Goal: Task Accomplishment & Management: Manage account settings

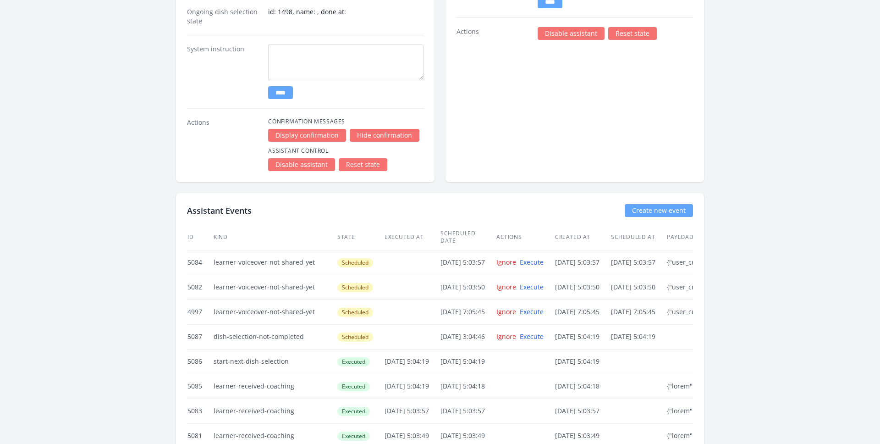
scroll to position [1589, 0]
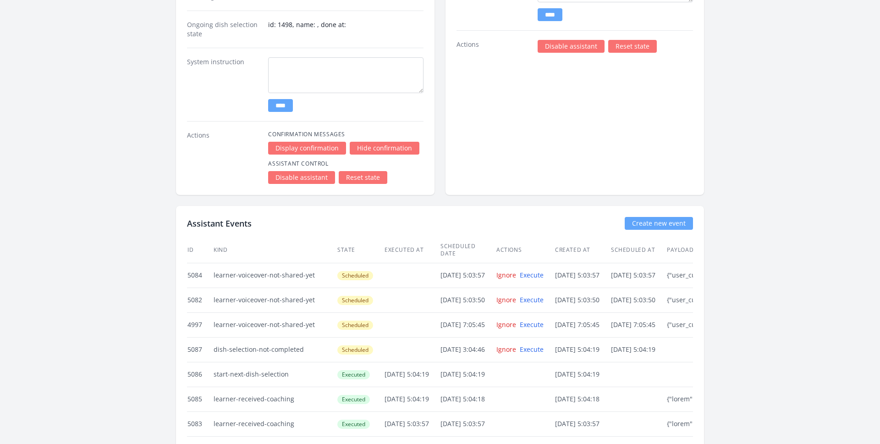
click at [367, 176] on link "Reset state" at bounding box center [363, 177] width 49 height 13
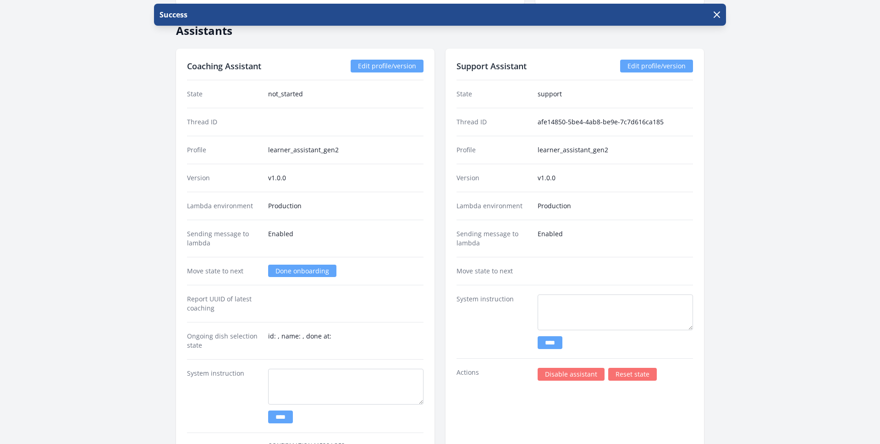
scroll to position [1366, 0]
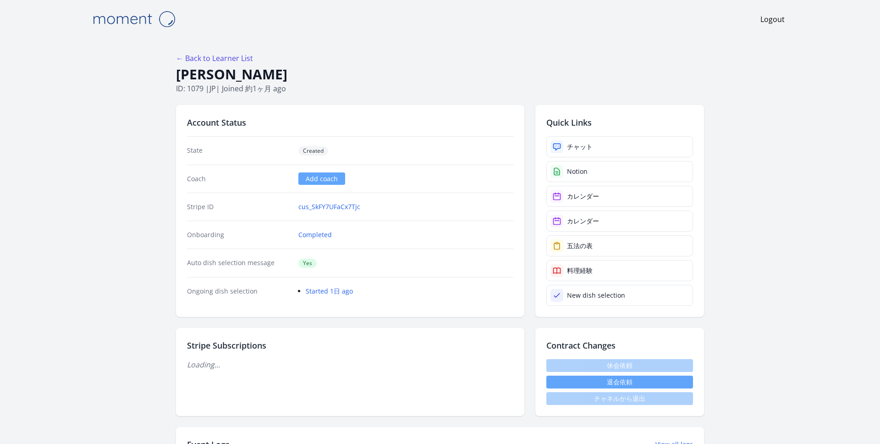
scroll to position [1366, 0]
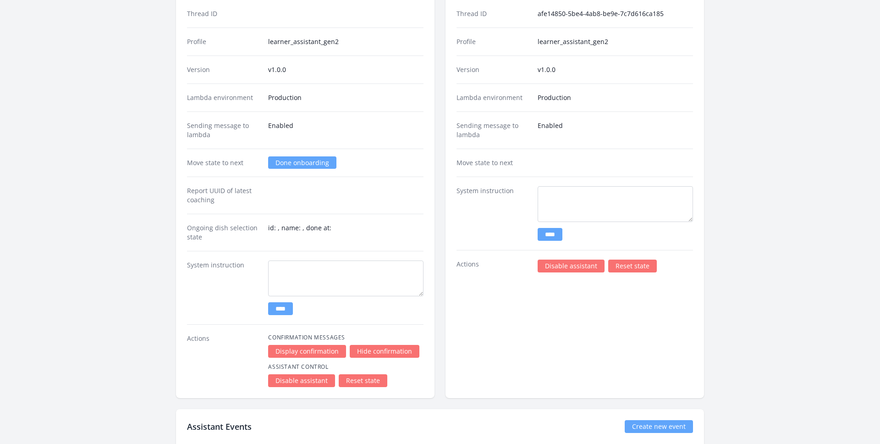
click at [300, 168] on link "Done onboarding" at bounding box center [302, 162] width 68 height 12
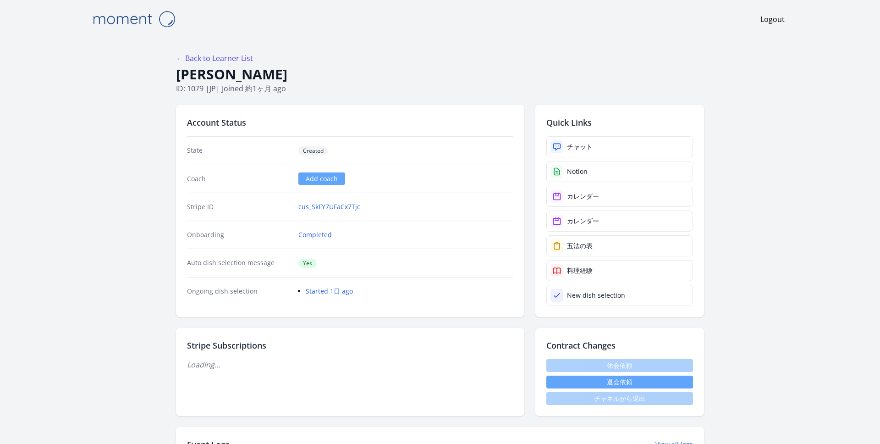
scroll to position [1366, 0]
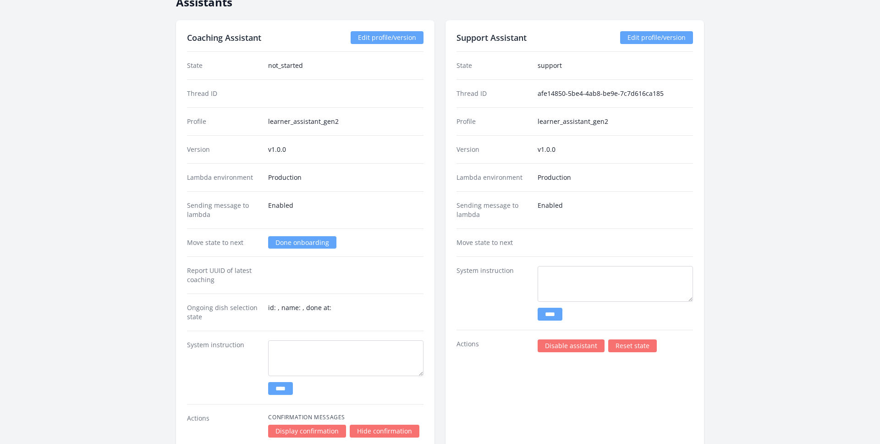
scroll to position [1344, 0]
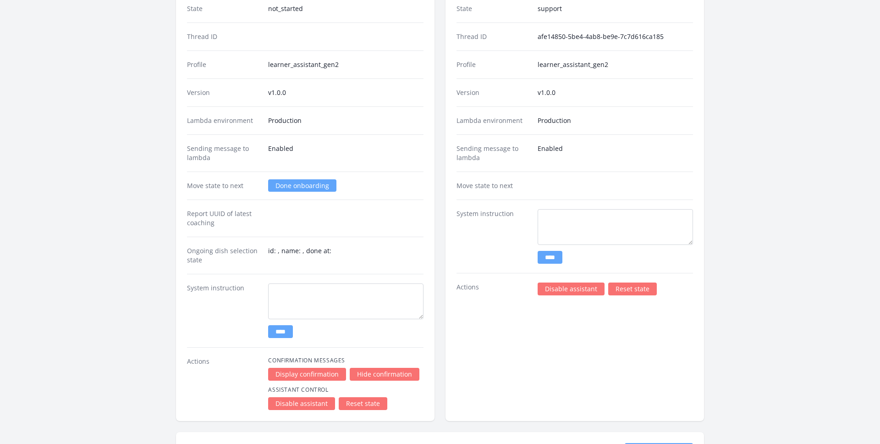
click at [297, 182] on link "Done onboarding" at bounding box center [302, 185] width 68 height 12
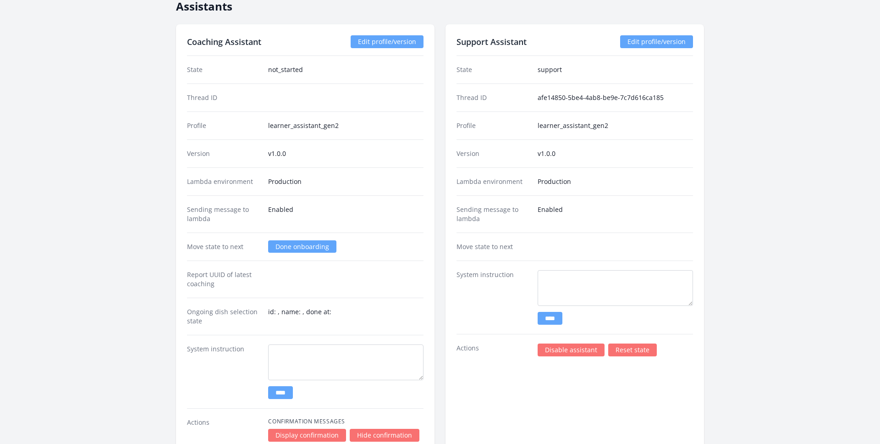
scroll to position [1309, 0]
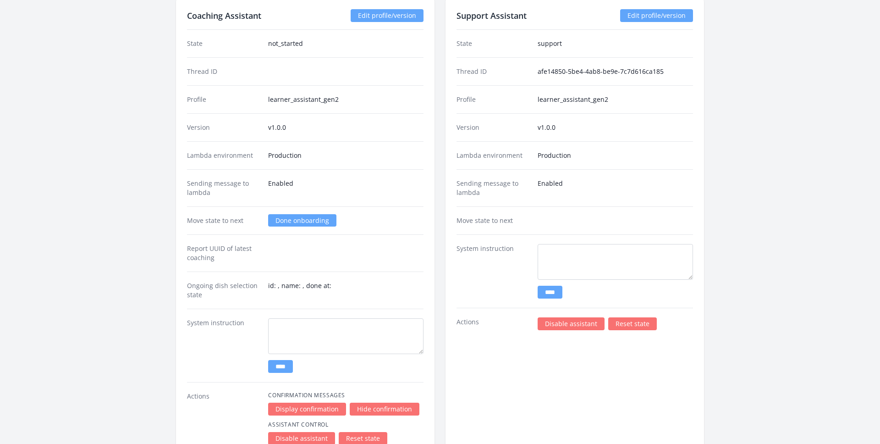
click at [301, 217] on link "Done onboarding" at bounding box center [302, 220] width 68 height 12
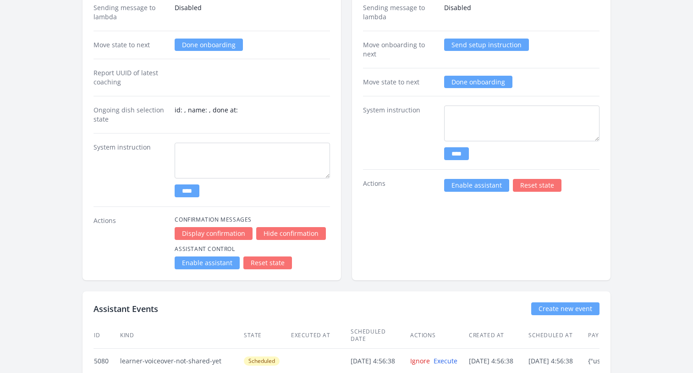
scroll to position [1795, 0]
click at [195, 265] on link "Enable assistant" at bounding box center [207, 262] width 65 height 13
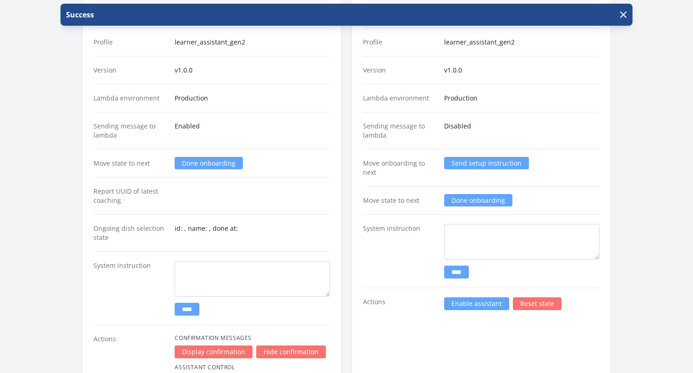
scroll to position [1861, 0]
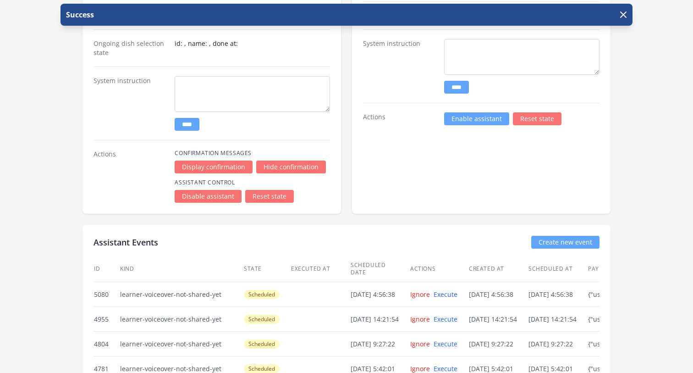
click at [271, 194] on link "Reset state" at bounding box center [269, 196] width 49 height 13
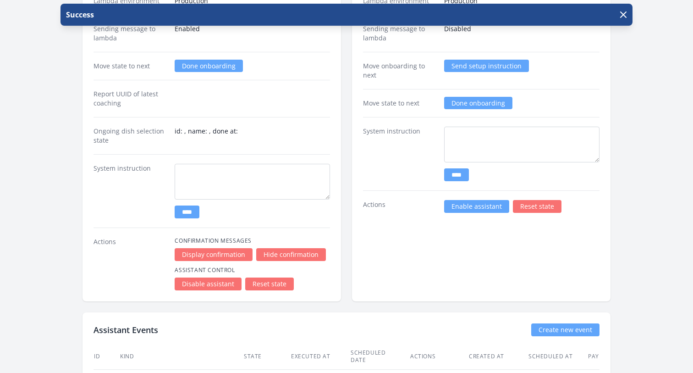
scroll to position [1466, 0]
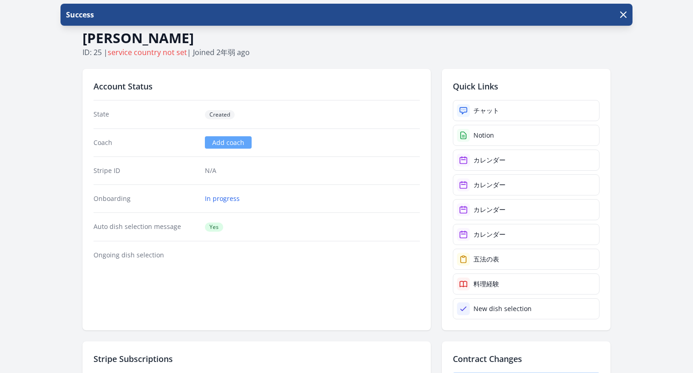
scroll to position [34, 0]
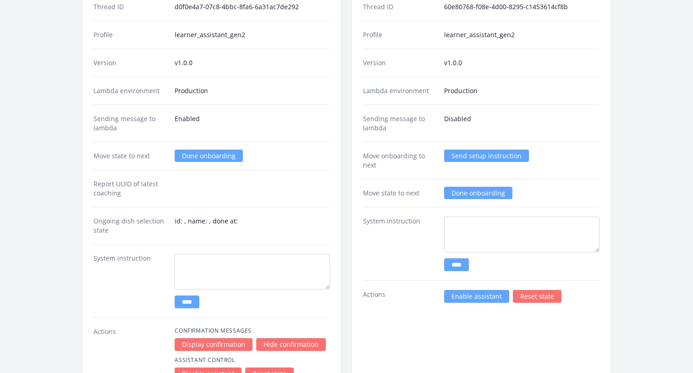
scroll to position [1610, 0]
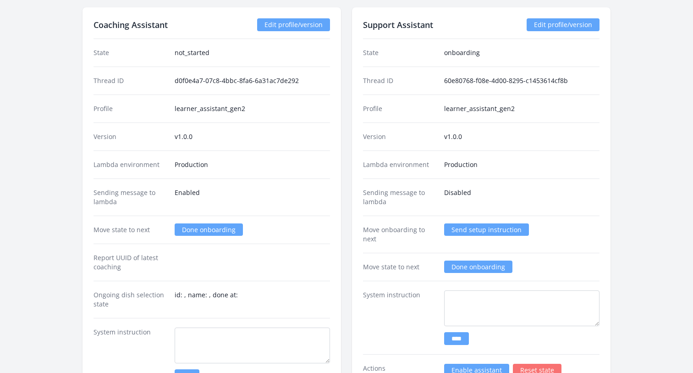
click at [203, 227] on link "Done onboarding" at bounding box center [209, 229] width 68 height 12
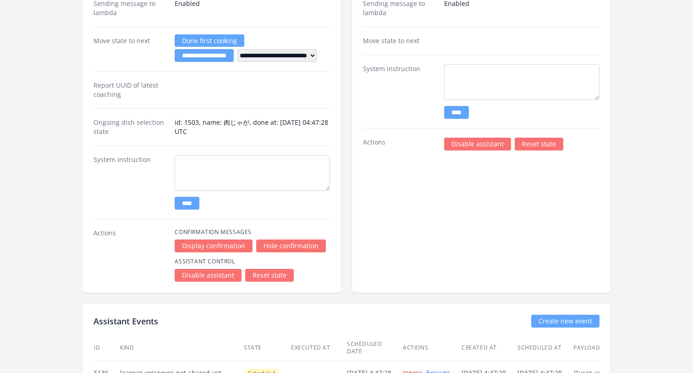
scroll to position [1531, 0]
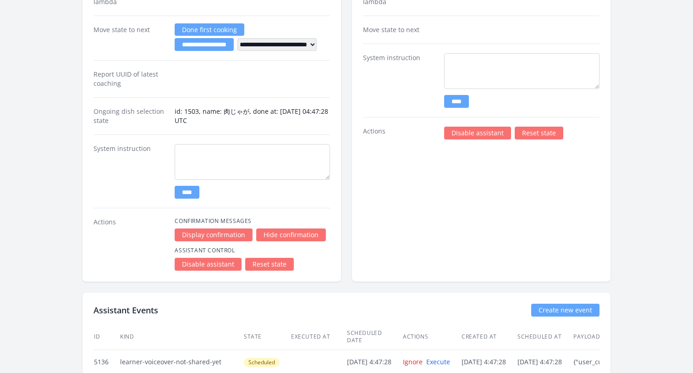
click at [266, 261] on link "Reset state" at bounding box center [269, 264] width 49 height 13
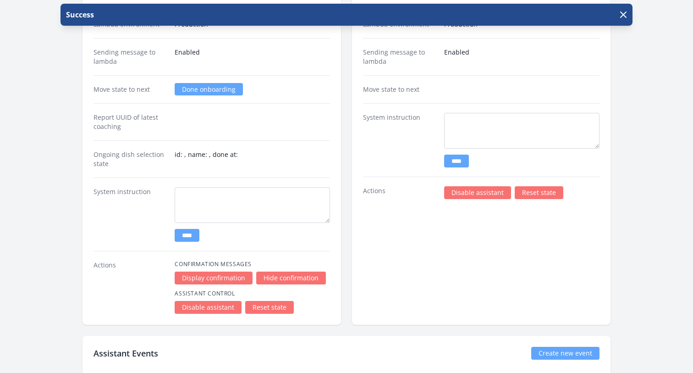
scroll to position [1421, 0]
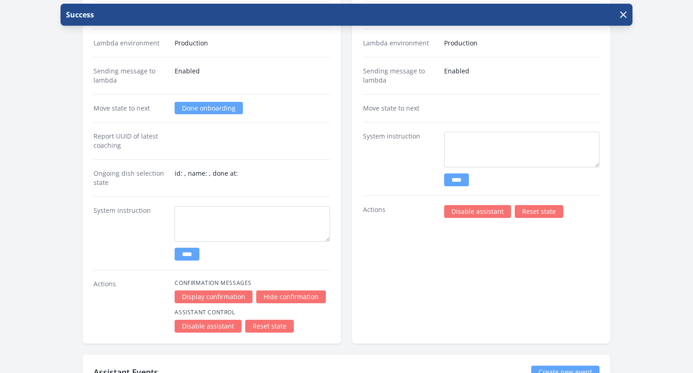
click at [202, 106] on link "Done onboarding" at bounding box center [209, 108] width 68 height 12
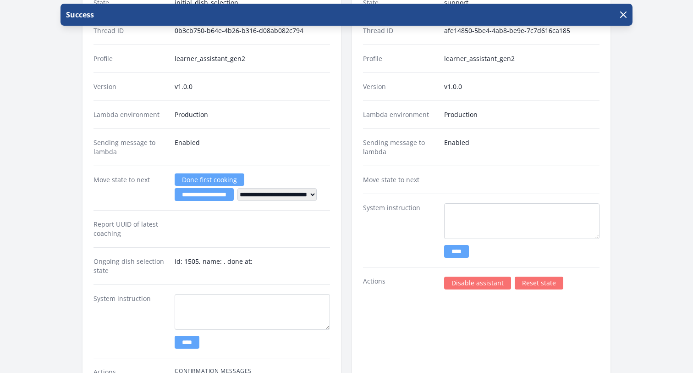
scroll to position [1393, 0]
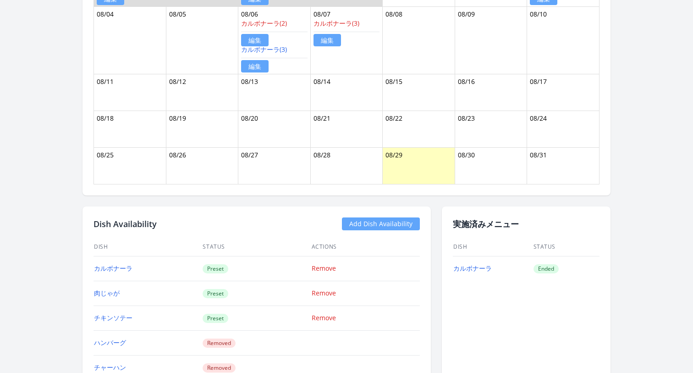
scroll to position [705, 0]
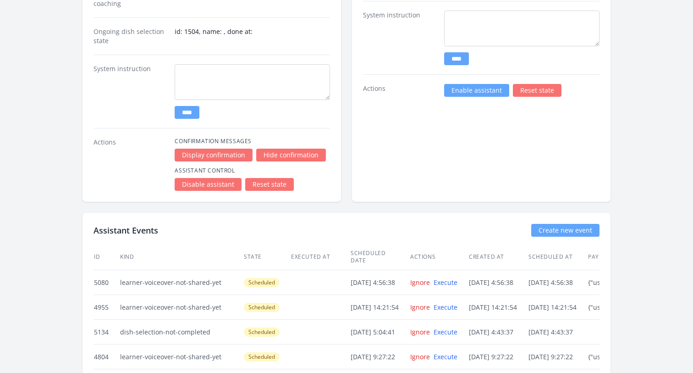
scroll to position [2082, 0]
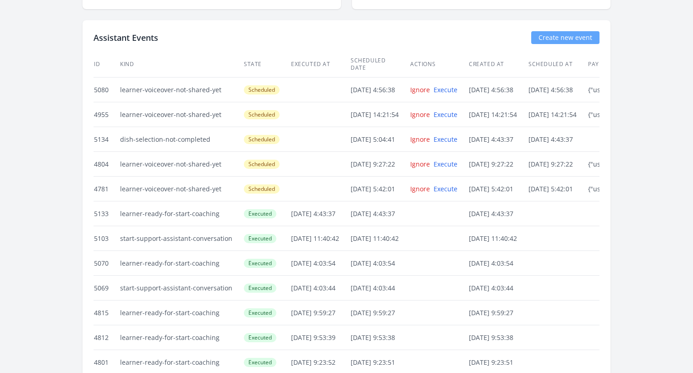
click at [315, 159] on td at bounding box center [321, 164] width 60 height 25
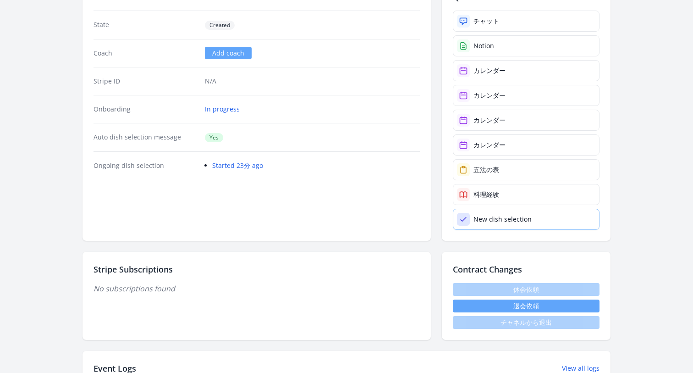
scroll to position [0, 0]
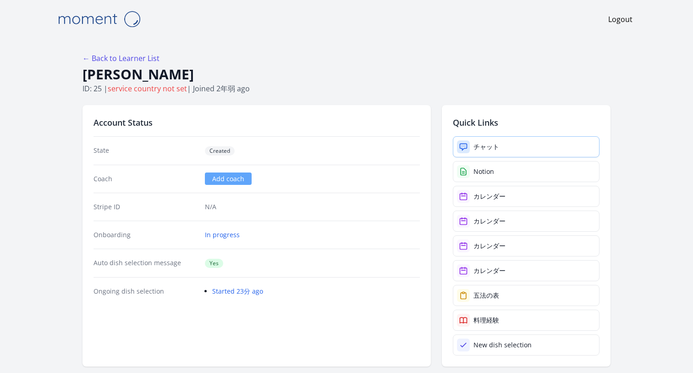
click at [488, 147] on div "チャット" at bounding box center [487, 146] width 26 height 9
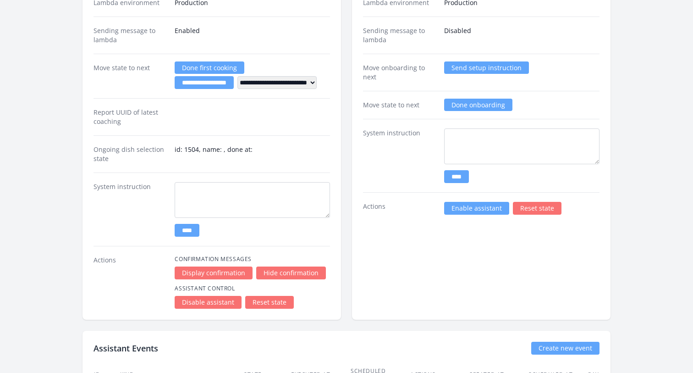
scroll to position [1825, 0]
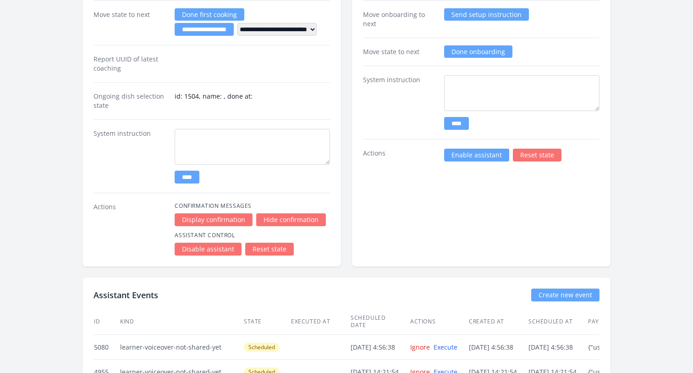
click at [278, 245] on link "Reset state" at bounding box center [269, 248] width 49 height 13
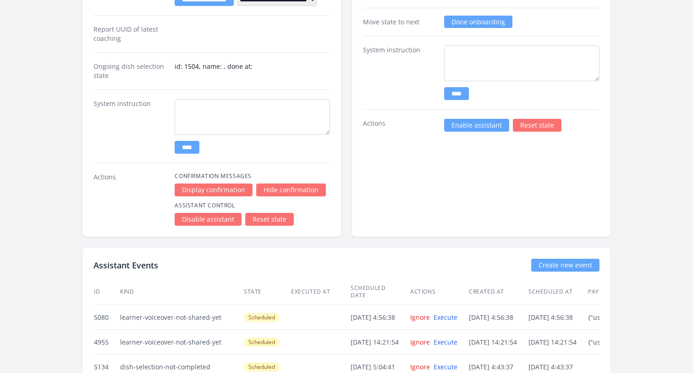
scroll to position [1870, 0]
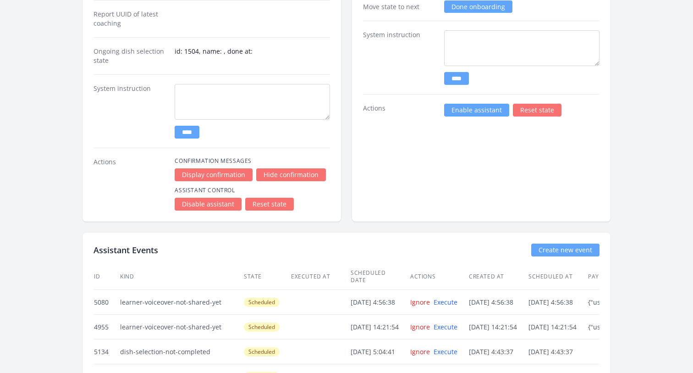
click at [276, 205] on link "Reset state" at bounding box center [269, 204] width 49 height 13
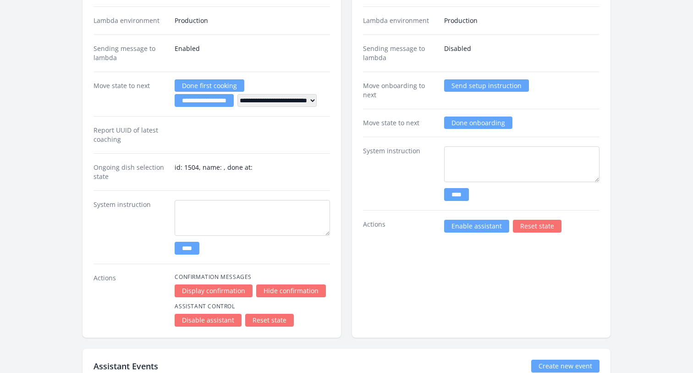
scroll to position [1753, 0]
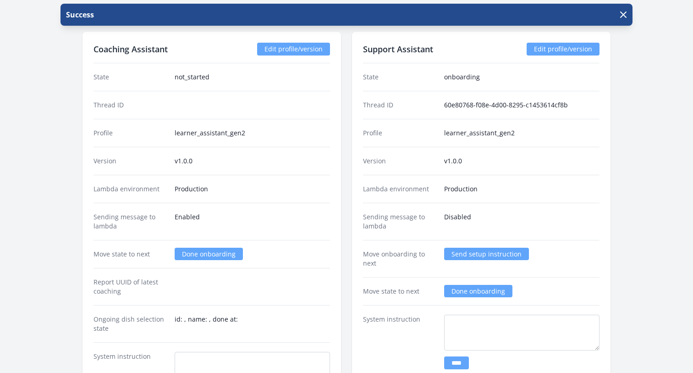
scroll to position [1586, 0]
click at [199, 256] on link "Done onboarding" at bounding box center [209, 253] width 68 height 12
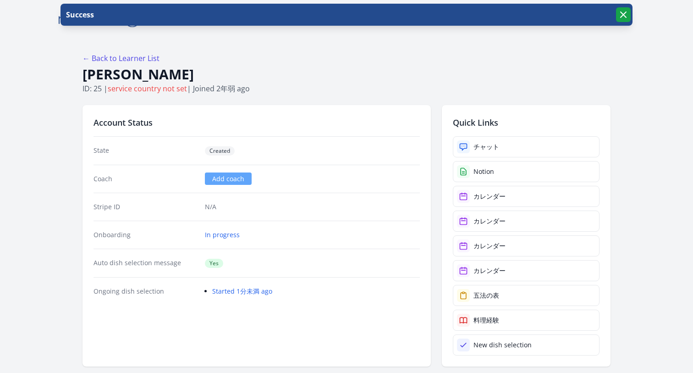
click at [622, 10] on icon "button" at bounding box center [623, 14] width 11 height 11
